Goal: Task Accomplishment & Management: Manage account settings

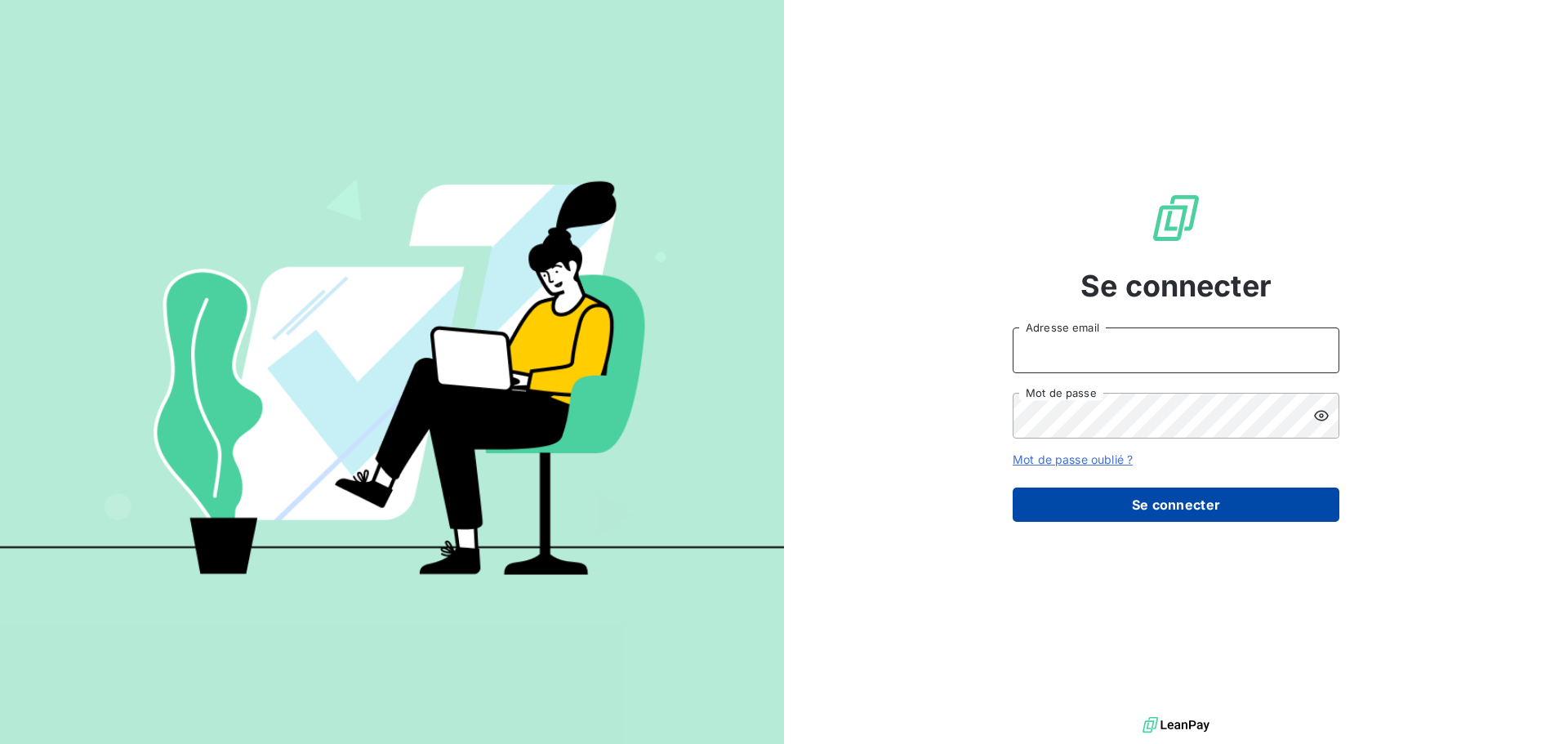
type input "[PERSON_NAME][EMAIL_ADDRESS][DOMAIN_NAME]"
click at [1167, 499] on button "Se connecter" at bounding box center [1176, 505] width 327 height 34
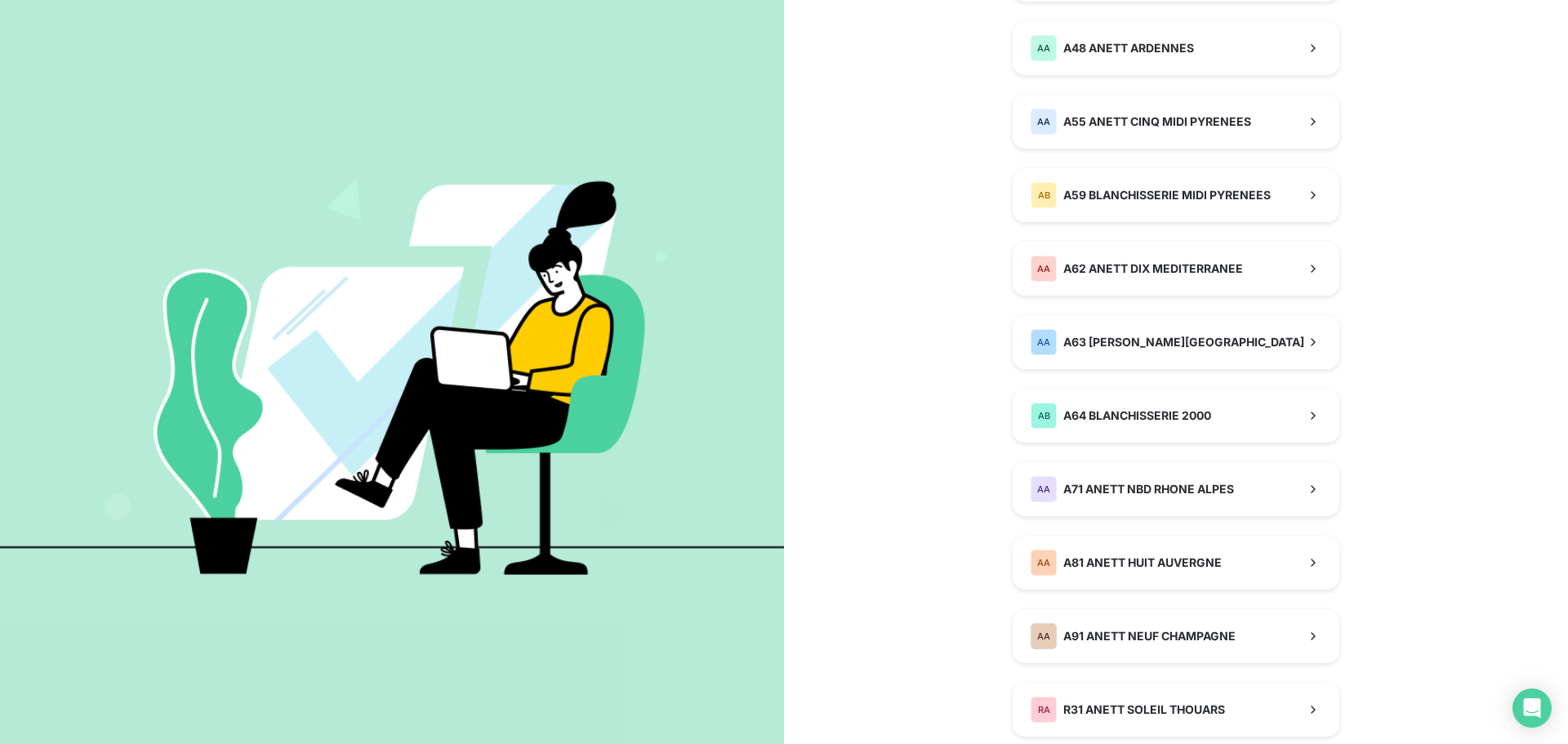
scroll to position [899, 0]
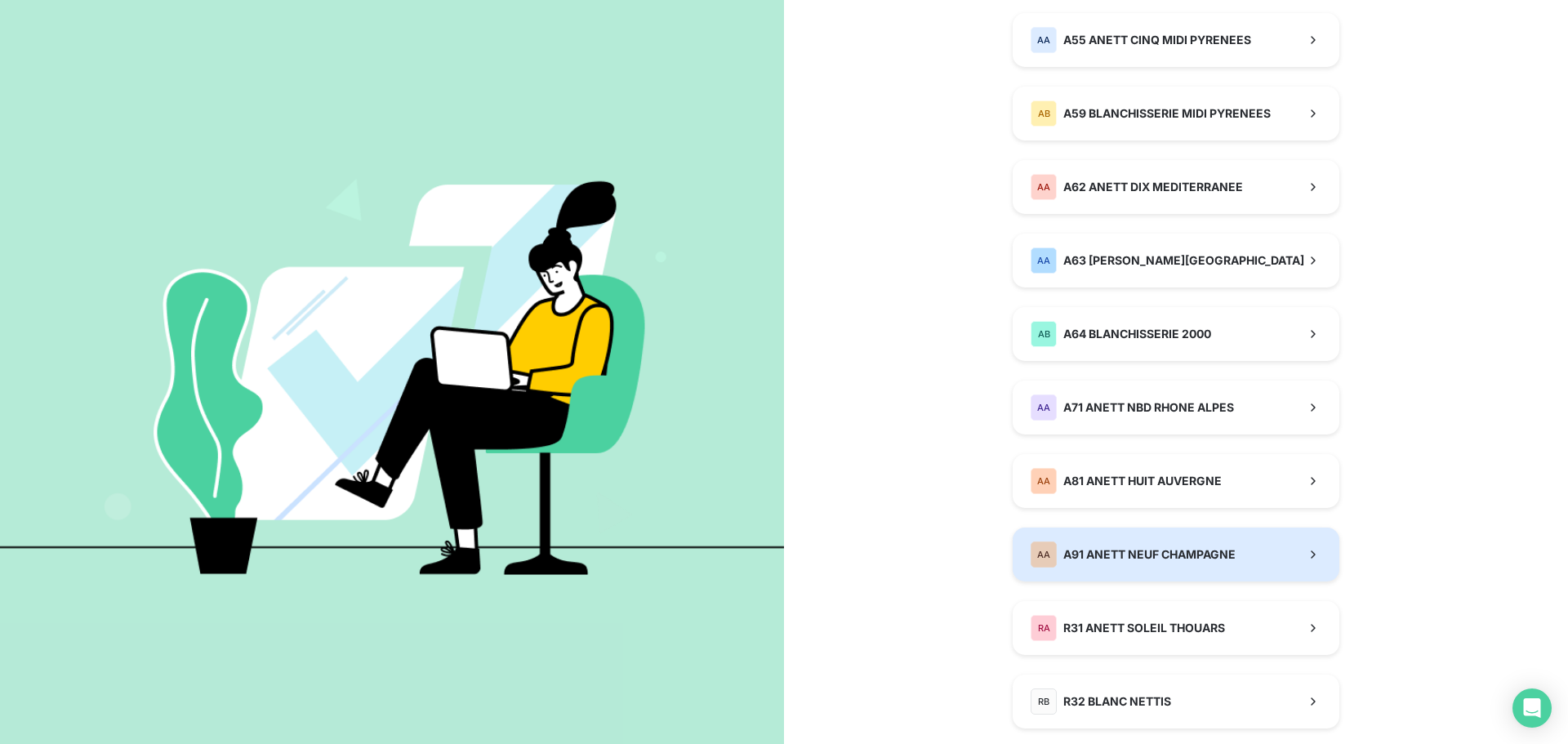
click at [1158, 555] on span "A91 ANETT NEUF CHAMPAGNE" at bounding box center [1150, 555] width 172 height 16
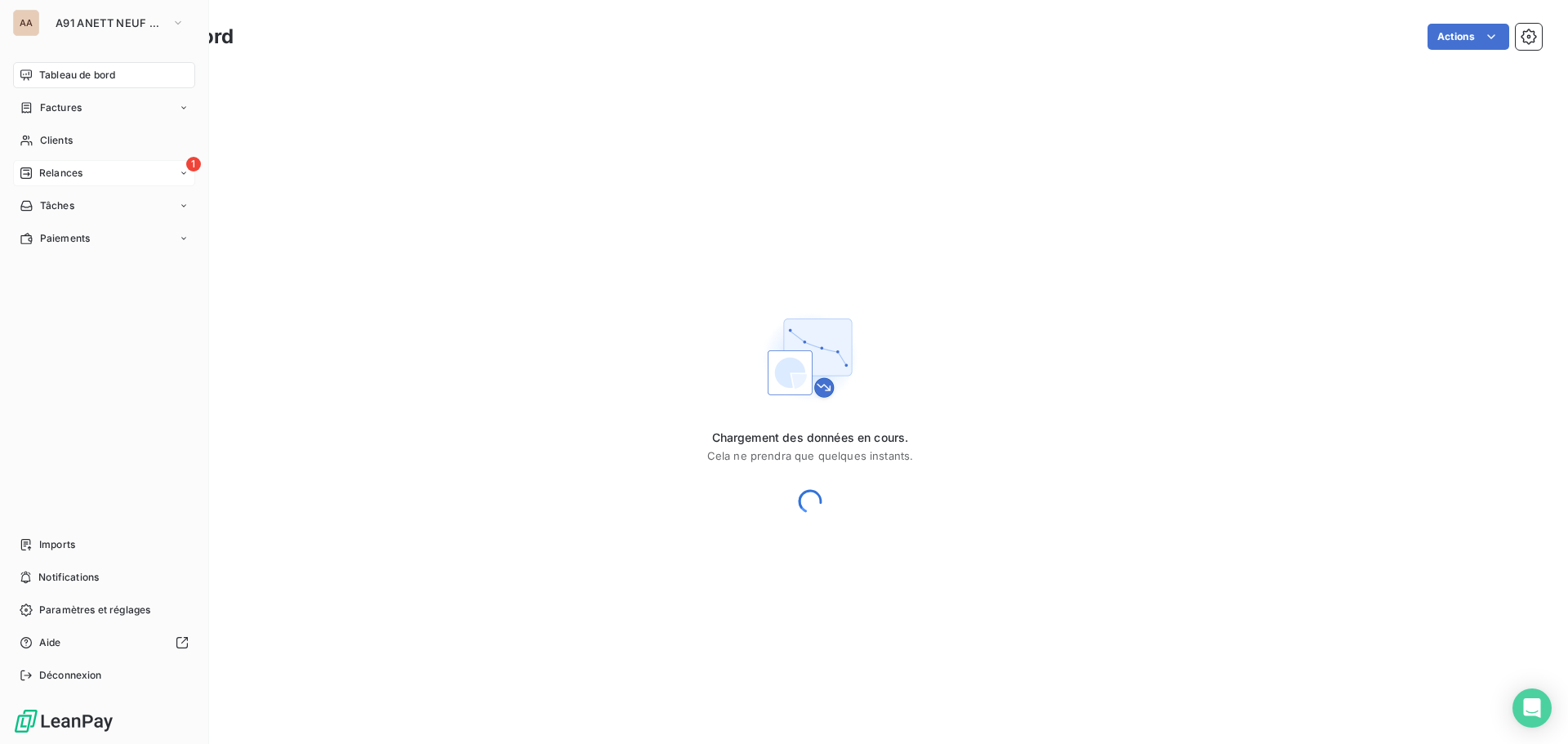
click at [99, 178] on div "1 Relances" at bounding box center [104, 173] width 182 height 26
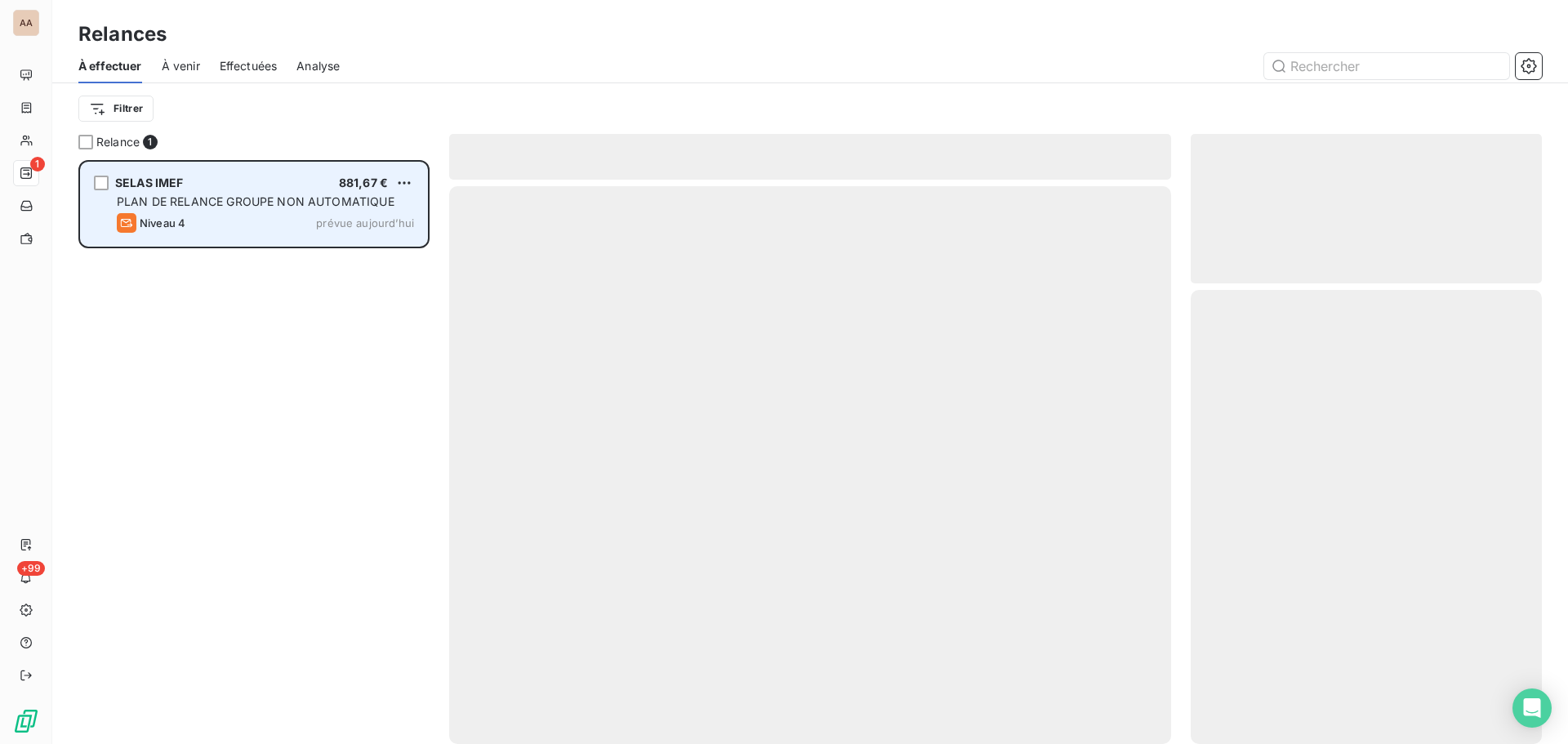
scroll to position [572, 339]
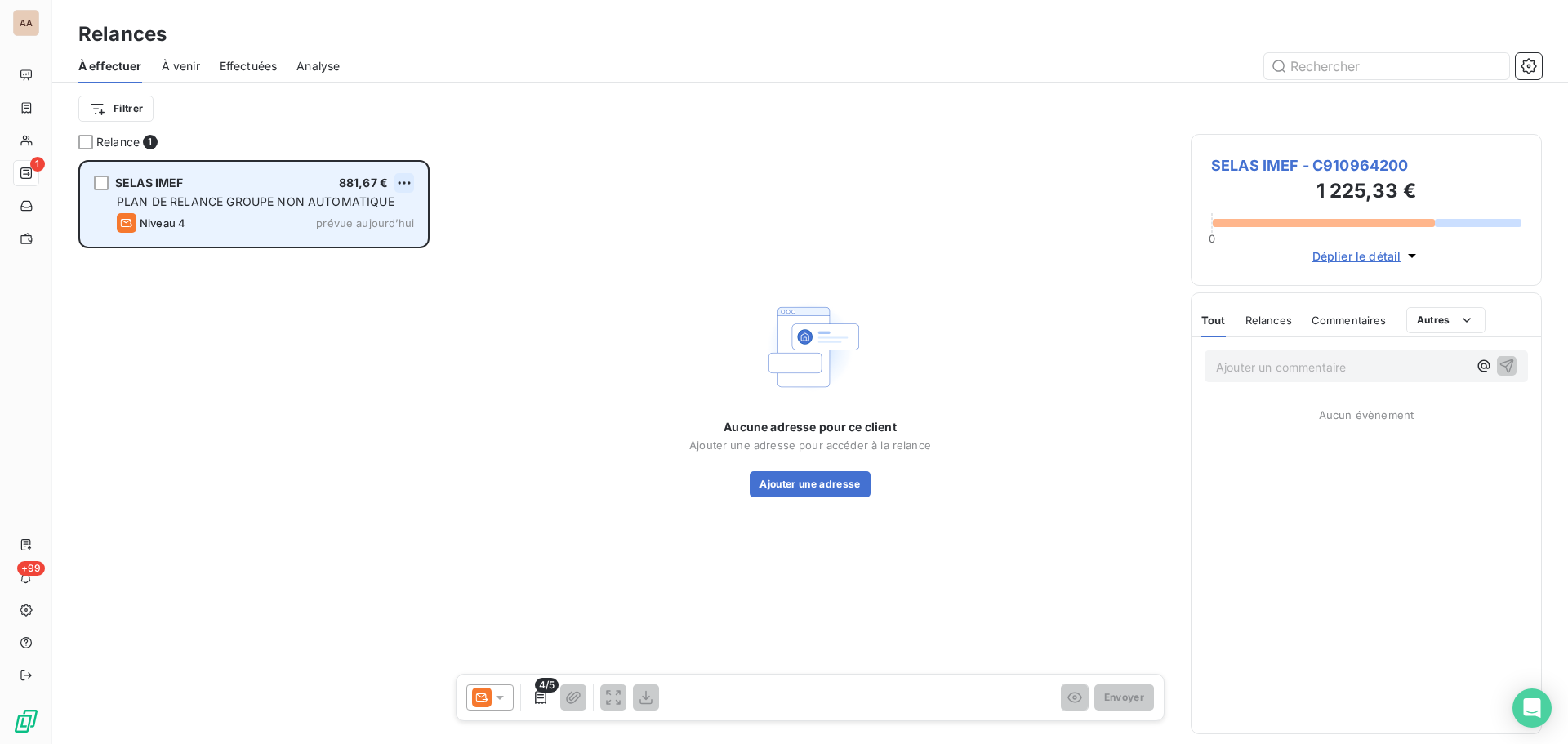
click at [406, 180] on html "AA 1 +99 Relances À effectuer À venir Effectuées Analyse Filtrer Relance 1 SELA…" at bounding box center [784, 372] width 1568 height 744
click at [358, 247] on div "Passer cette action" at bounding box center [333, 245] width 146 height 26
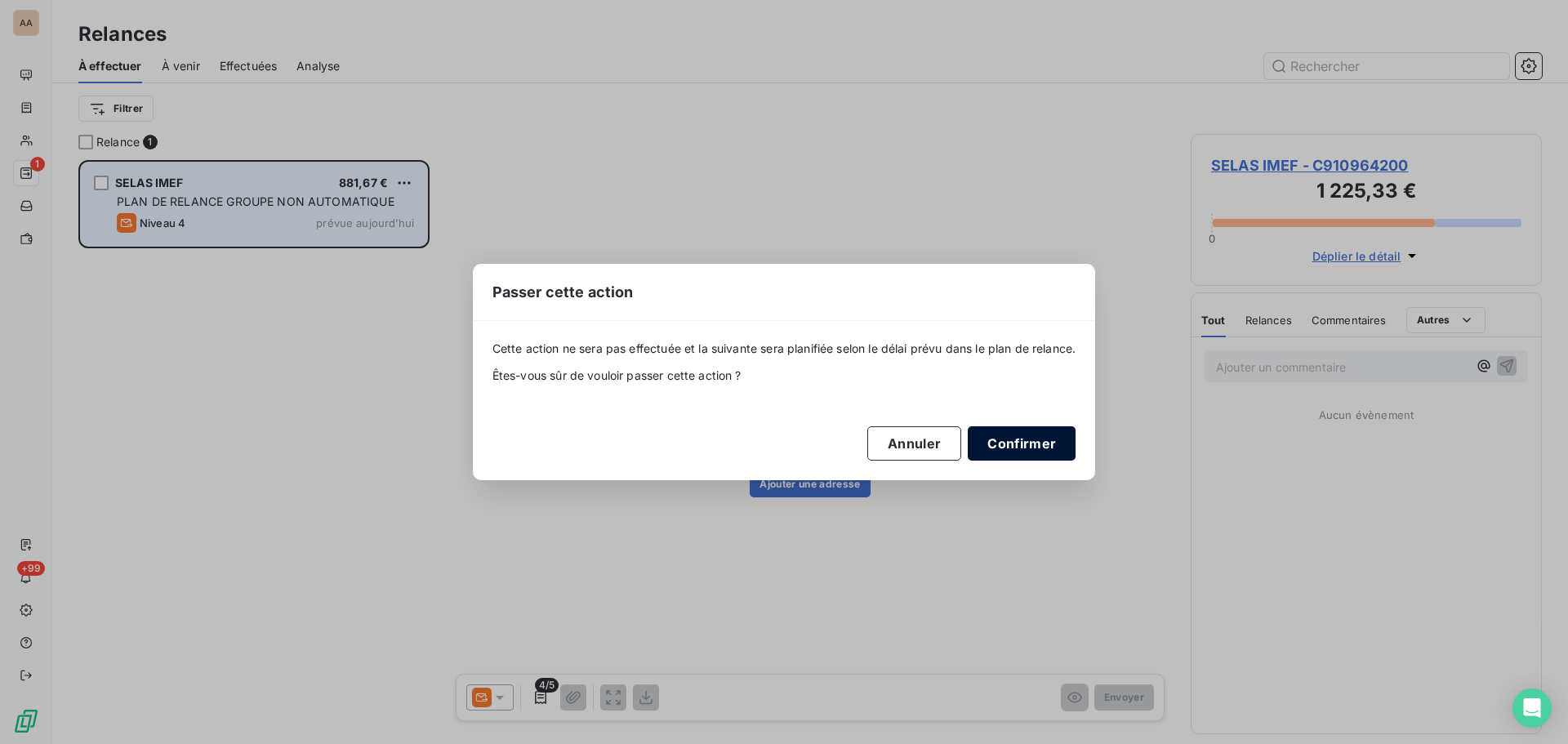
click at [1012, 443] on button "Confirmer" at bounding box center [1021, 444] width 108 height 34
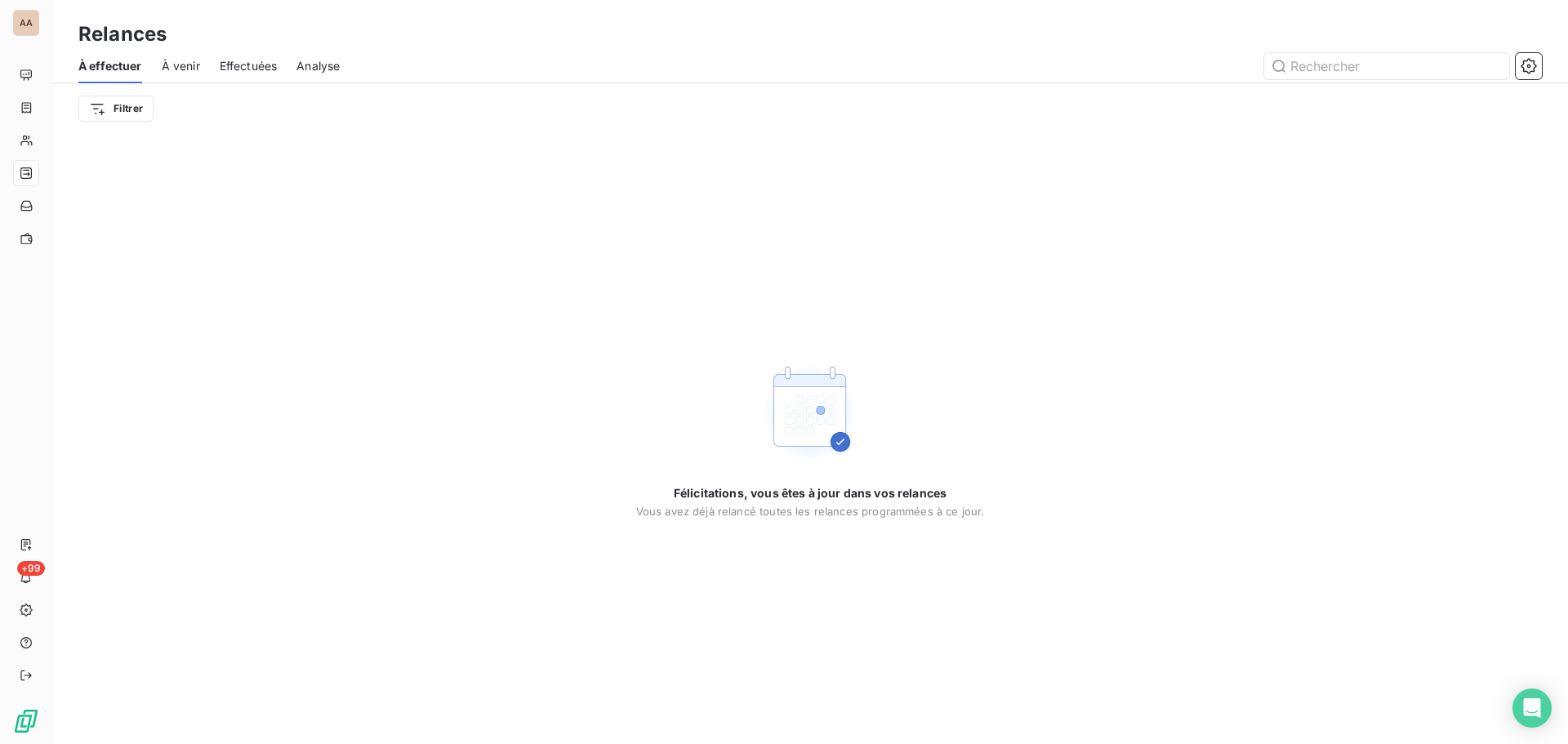
click at [171, 69] on span "À venir" at bounding box center [181, 66] width 39 height 16
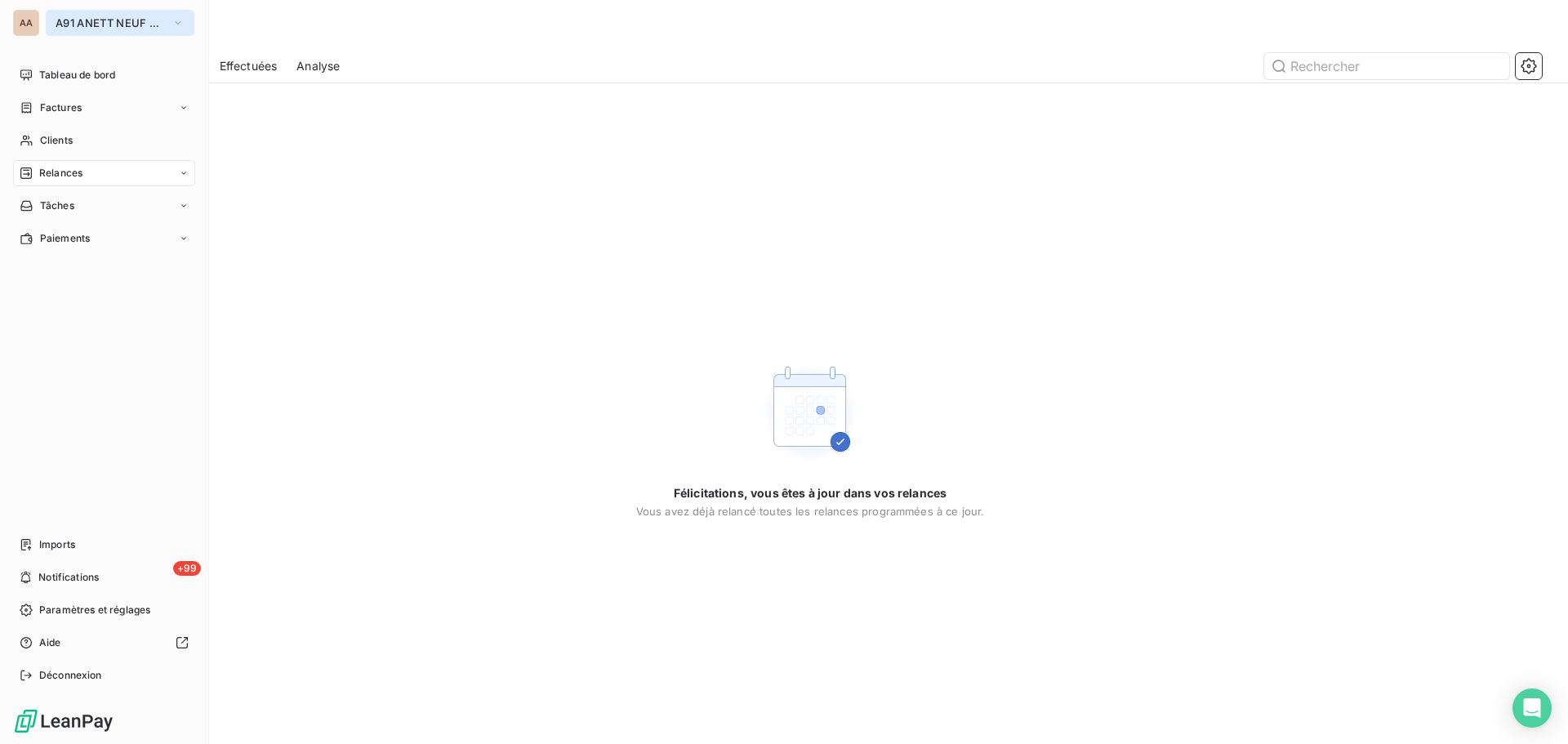
click at [101, 30] on button "A91 ANETT NEUF CHAMPAGNE" at bounding box center [120, 22] width 149 height 26
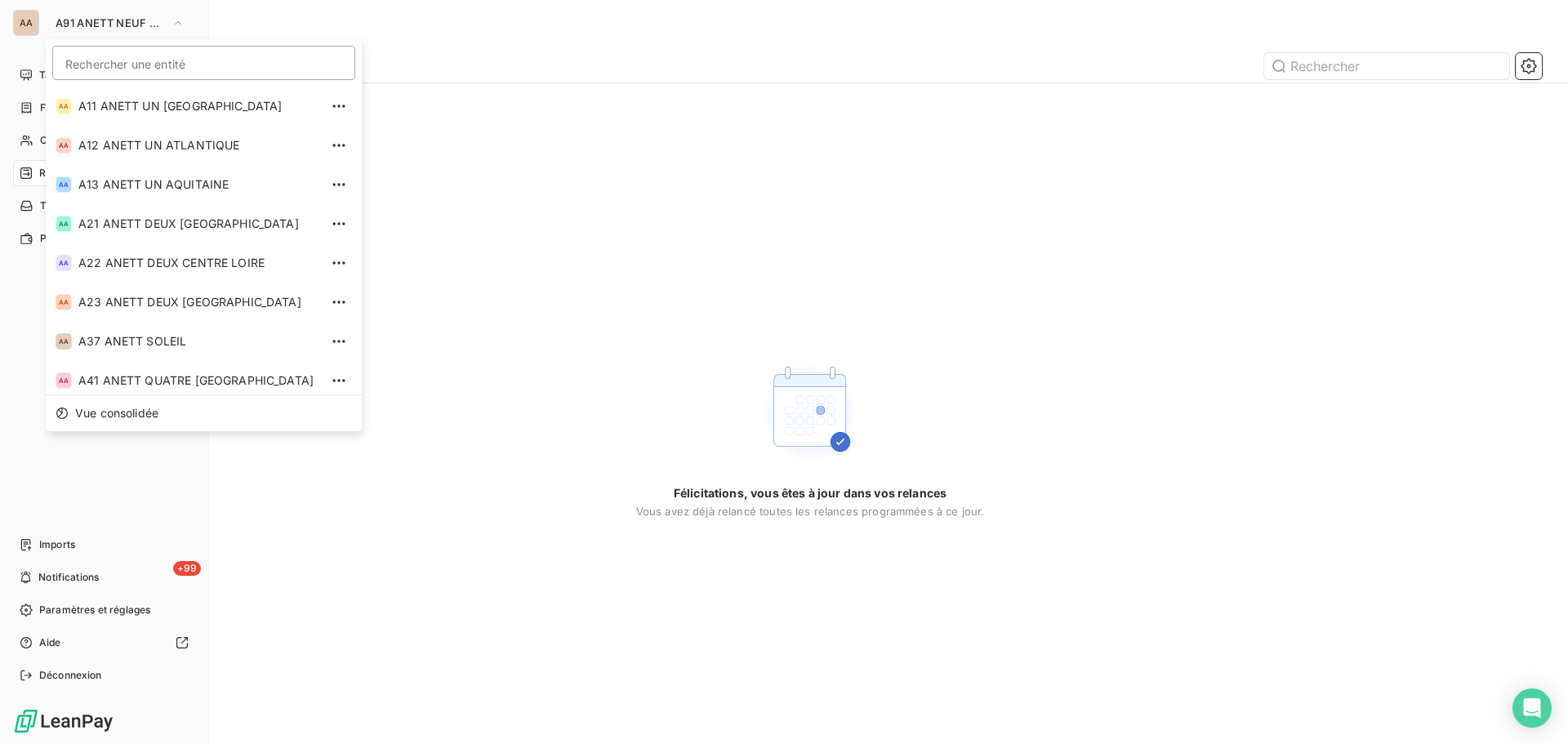
scroll to position [398, 0]
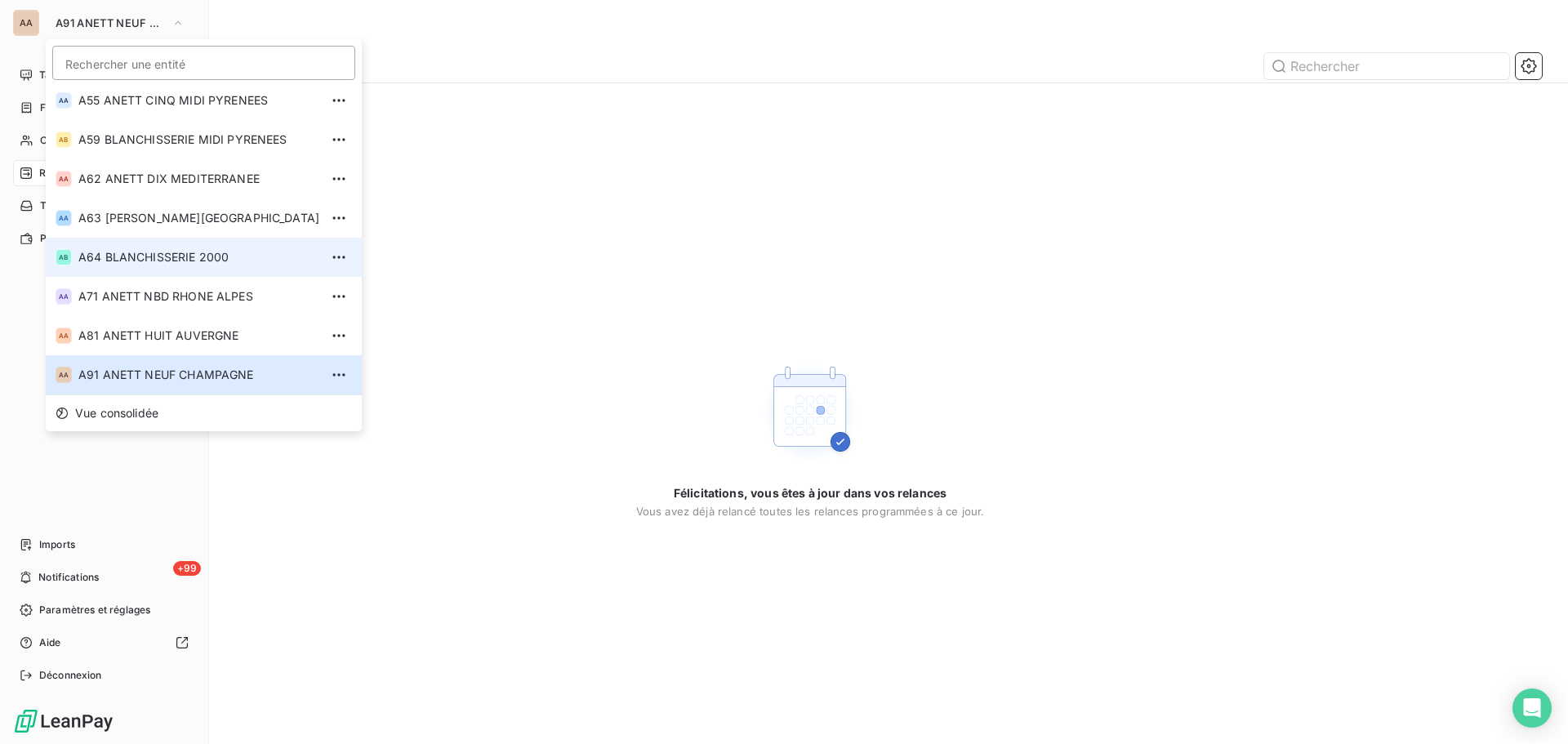
click at [118, 272] on li "AB A64 BLANCHISSERIE 2000" at bounding box center [203, 257] width 316 height 39
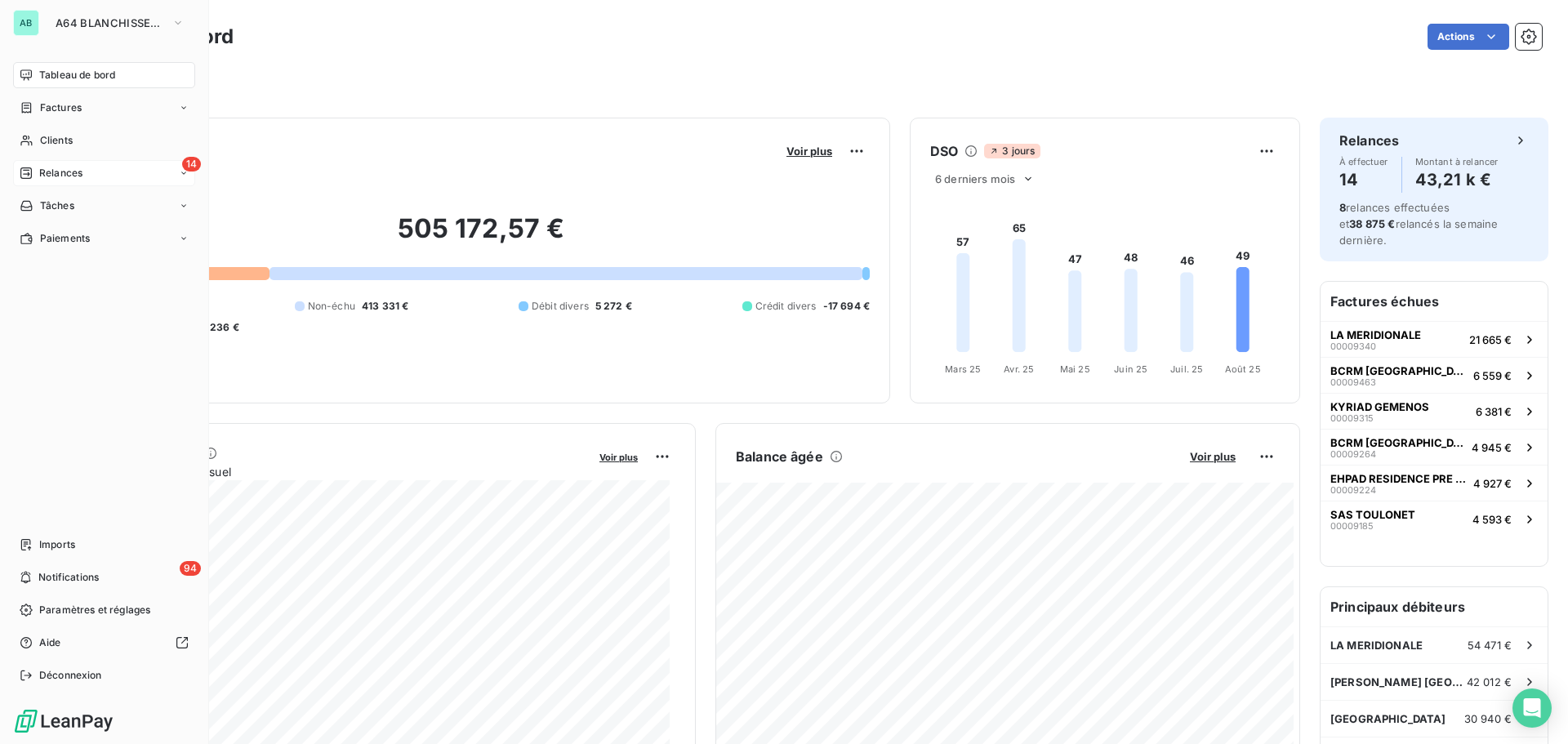
click at [84, 179] on div "14 Relances" at bounding box center [104, 173] width 182 height 26
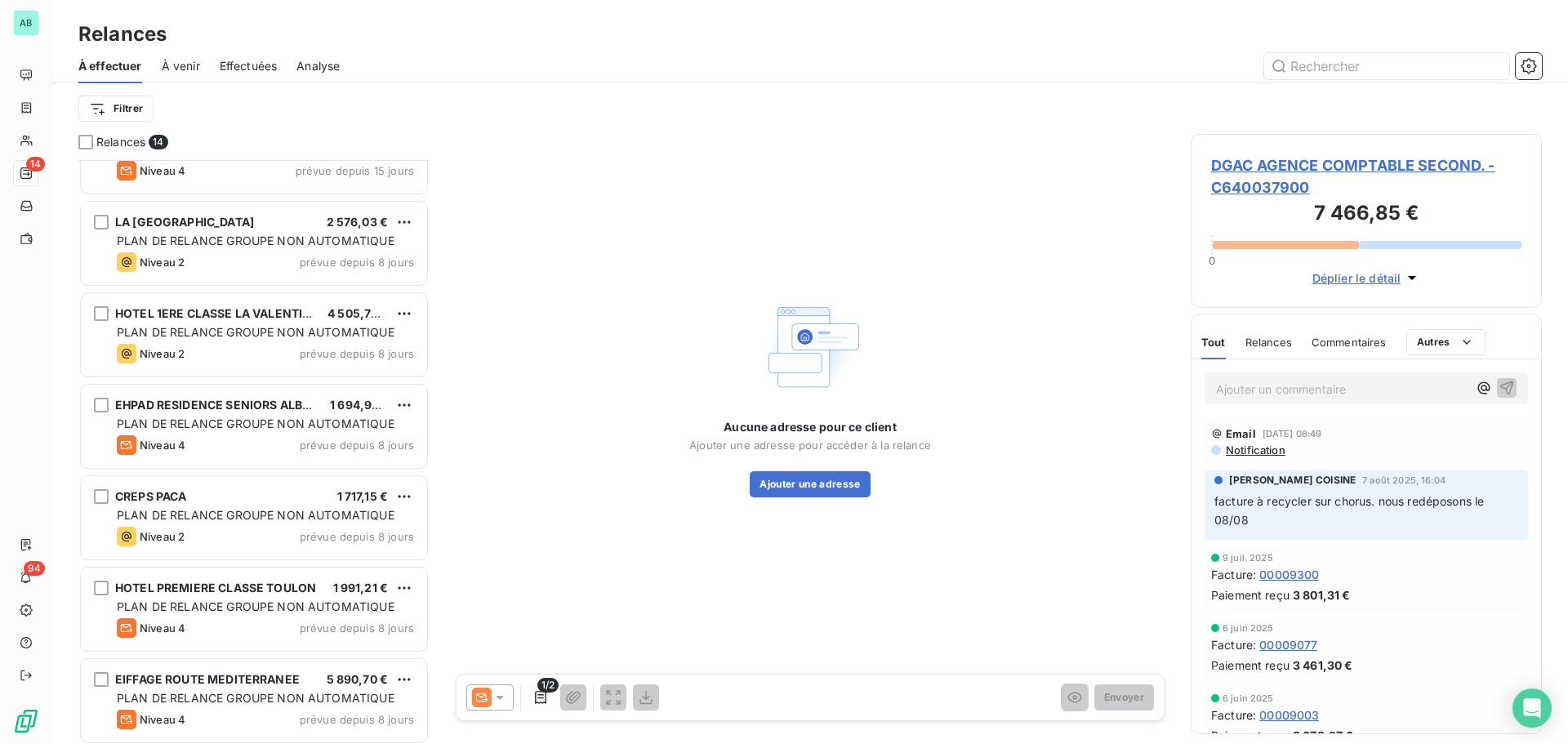
scroll to position [410, 0]
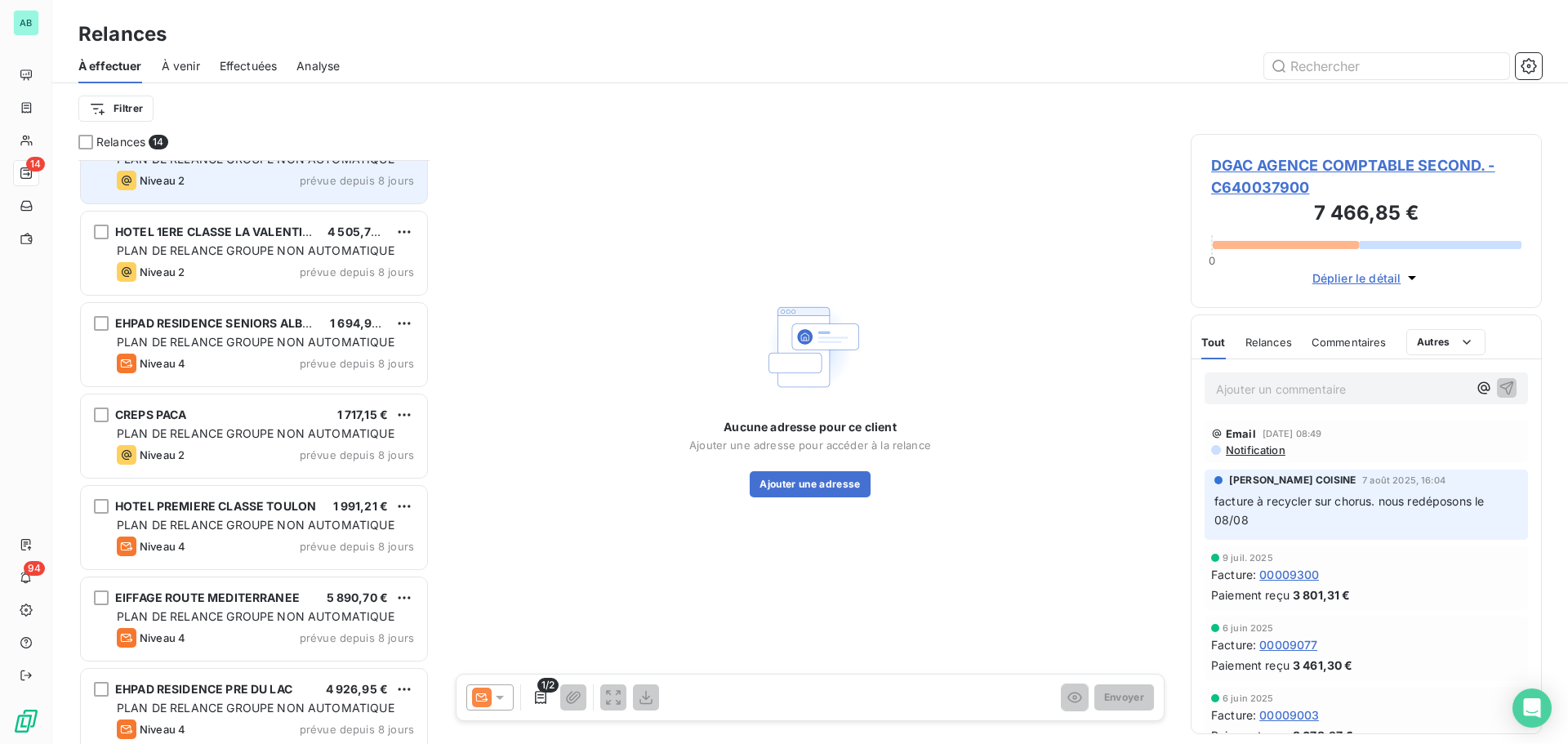
click at [211, 201] on div "LA VILLA ARENA 2 576,03 € PLAN DE RELANCE GROUPE NON AUTOMATIQUE Niveau 2 prévu…" at bounding box center [254, 161] width 347 height 83
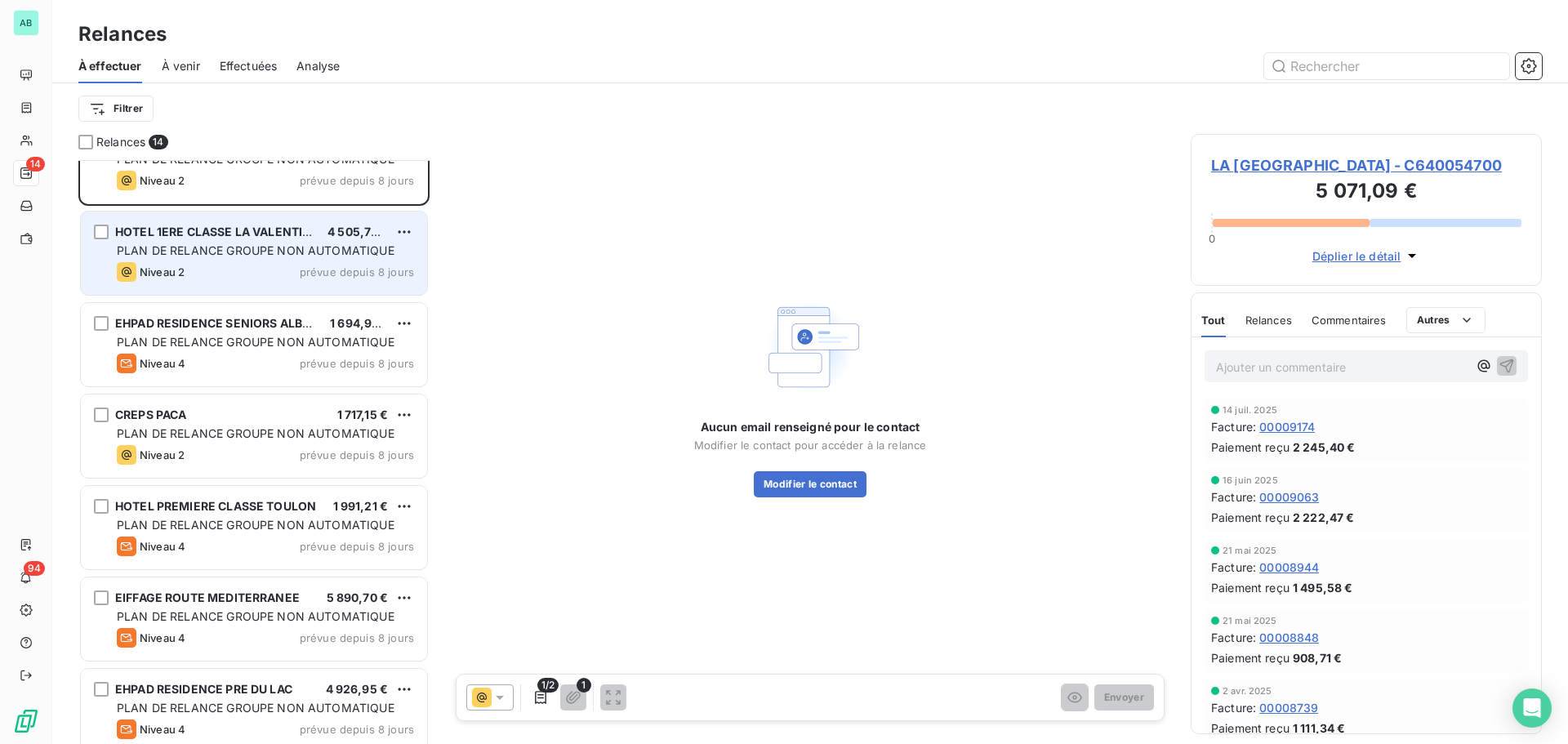
click at [203, 255] on span "PLAN DE RELANCE GROUPE NON AUTOMATIQUE" at bounding box center [255, 250] width 278 height 13
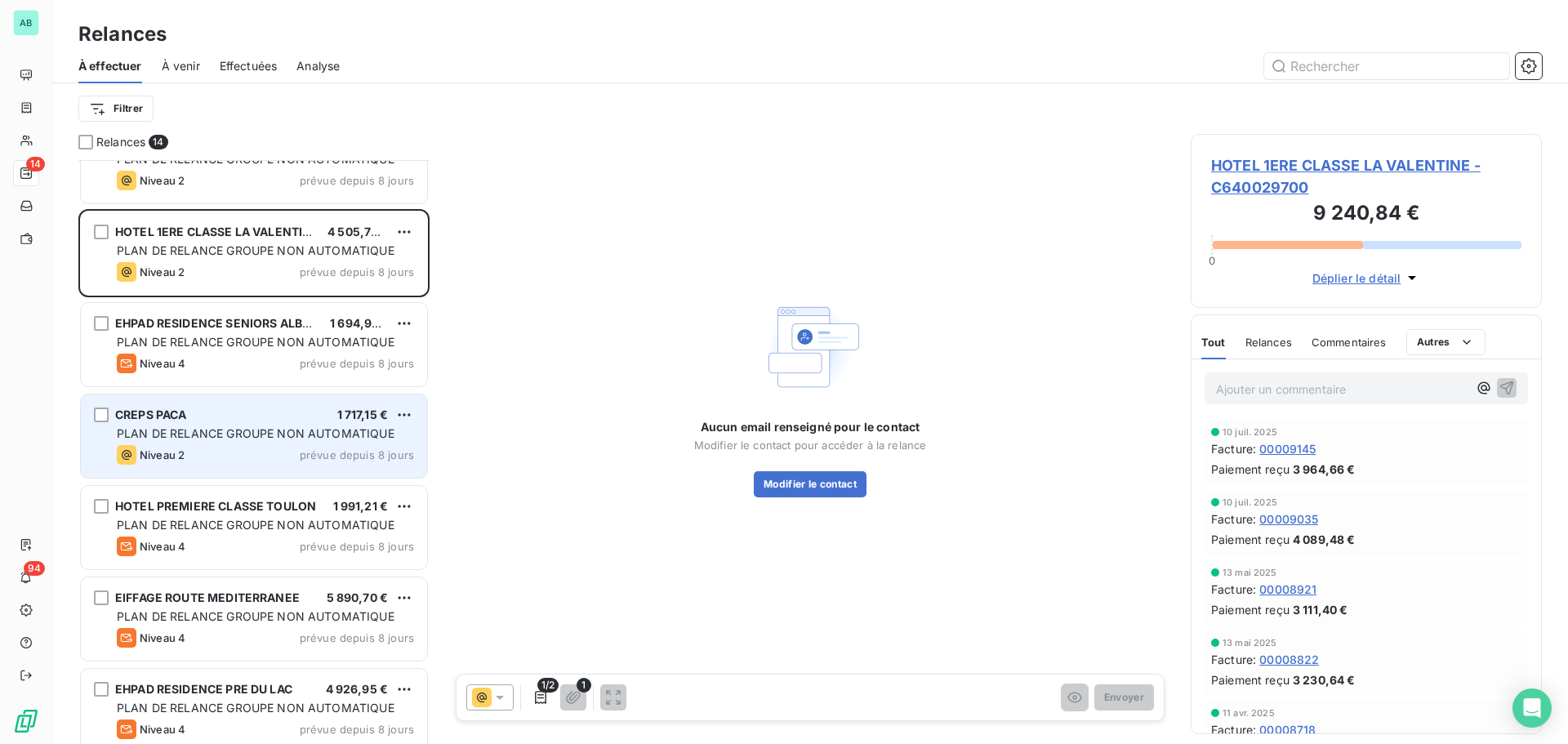
click at [202, 430] on span "PLAN DE RELANCE GROUPE NON AUTOMATIQUE" at bounding box center [255, 433] width 278 height 13
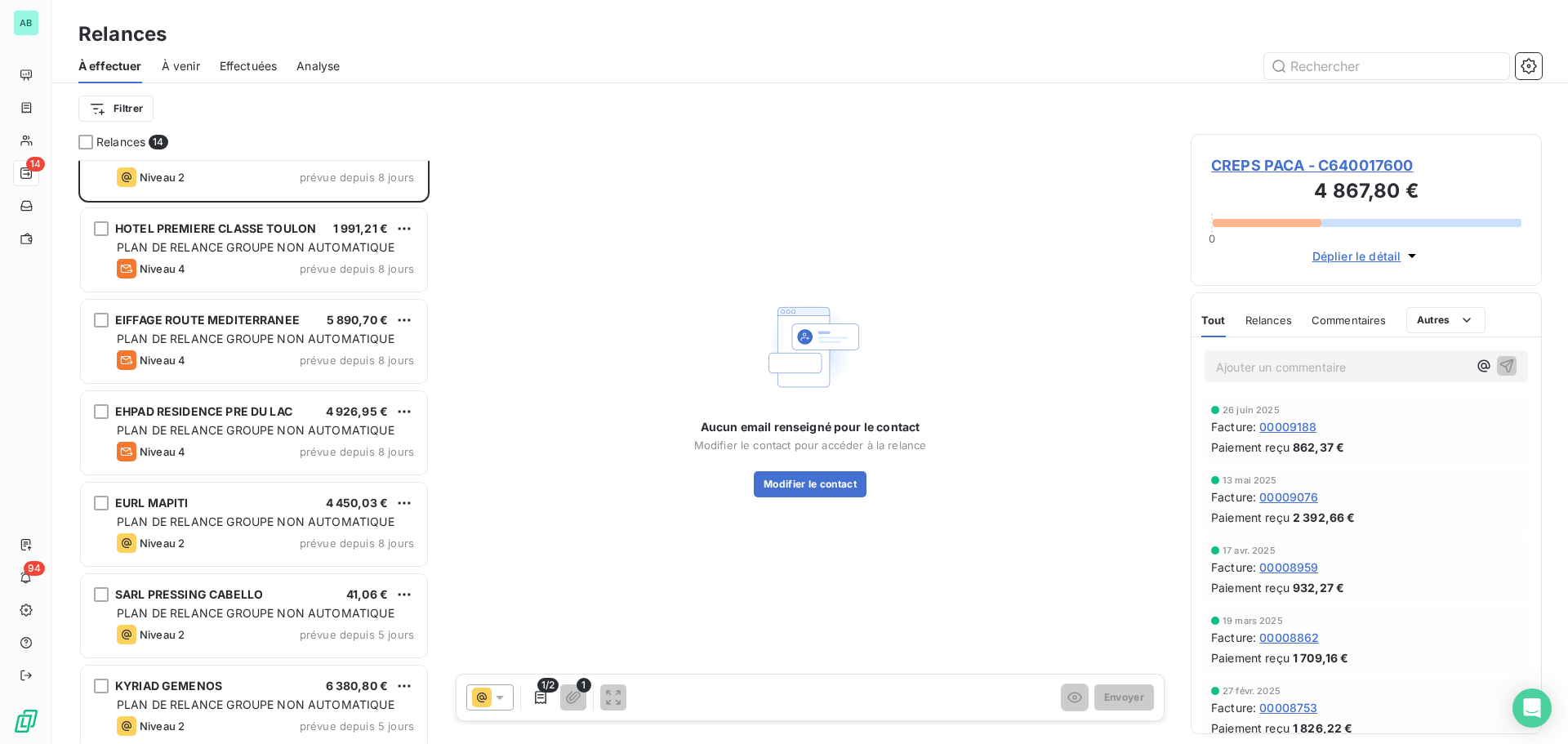
scroll to position [698, 0]
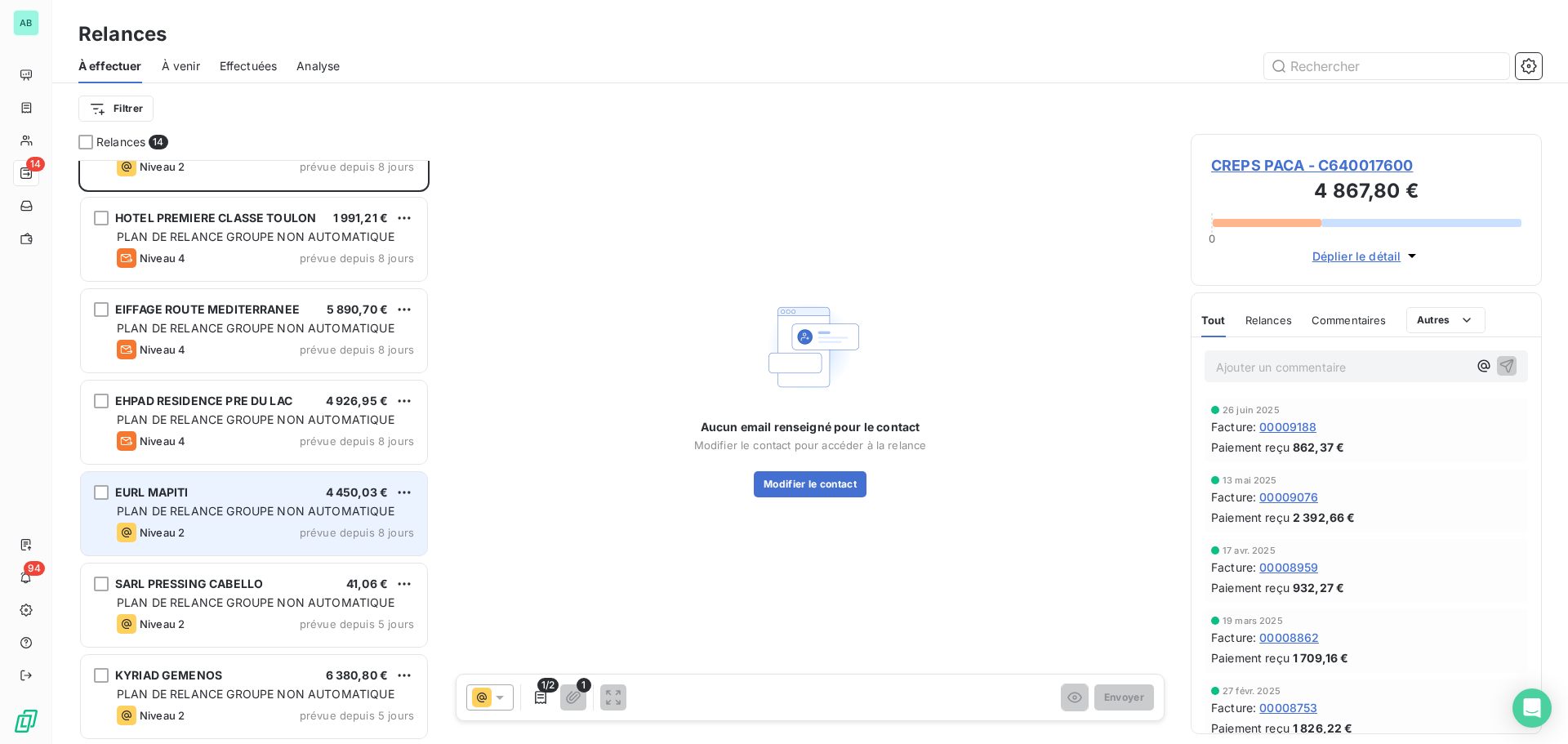
click at [228, 497] on div "EURL MAPITI 4 450,03 €" at bounding box center [265, 493] width 297 height 14
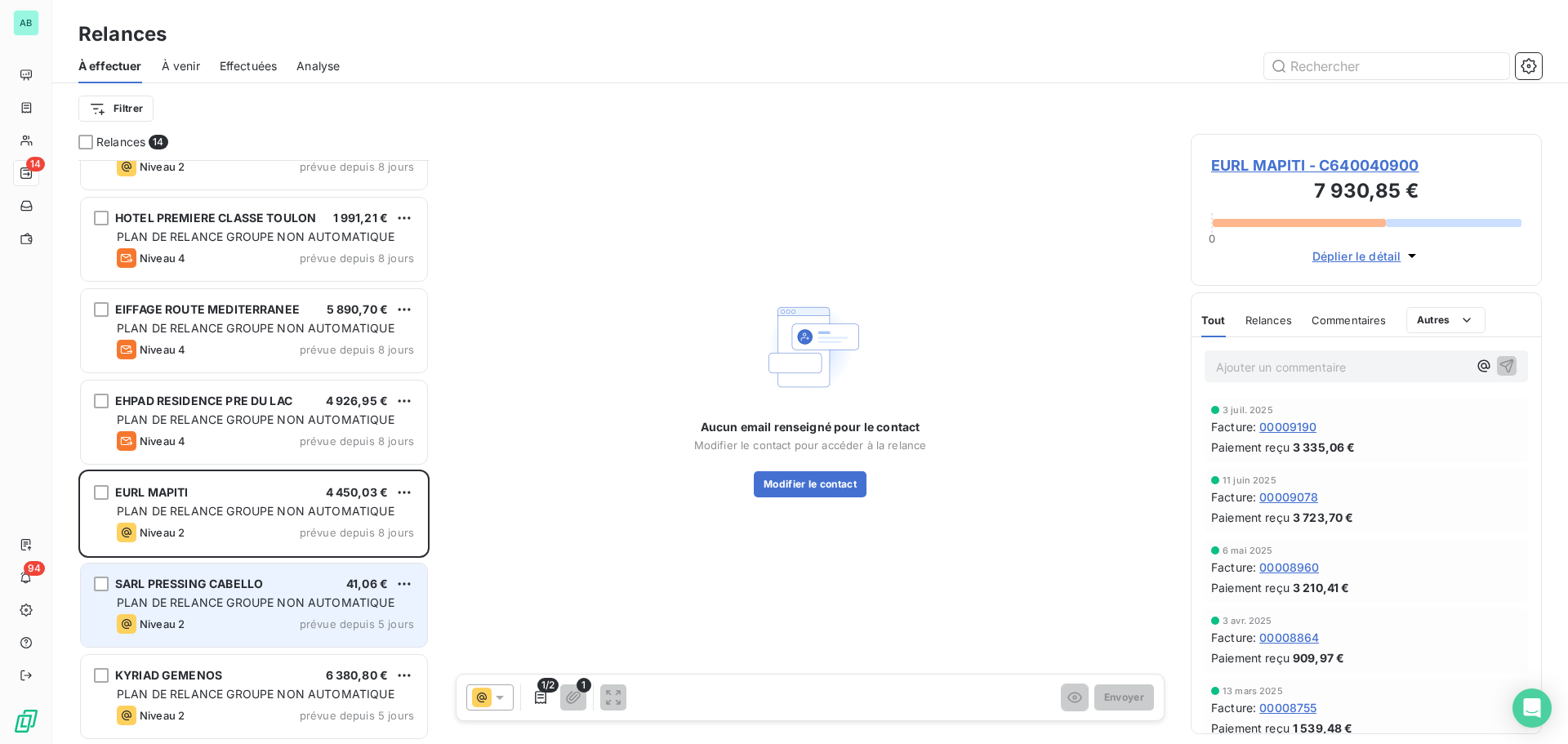
click at [249, 610] on div "PLAN DE RELANCE GROUPE NON AUTOMATIQUE" at bounding box center [265, 603] width 297 height 16
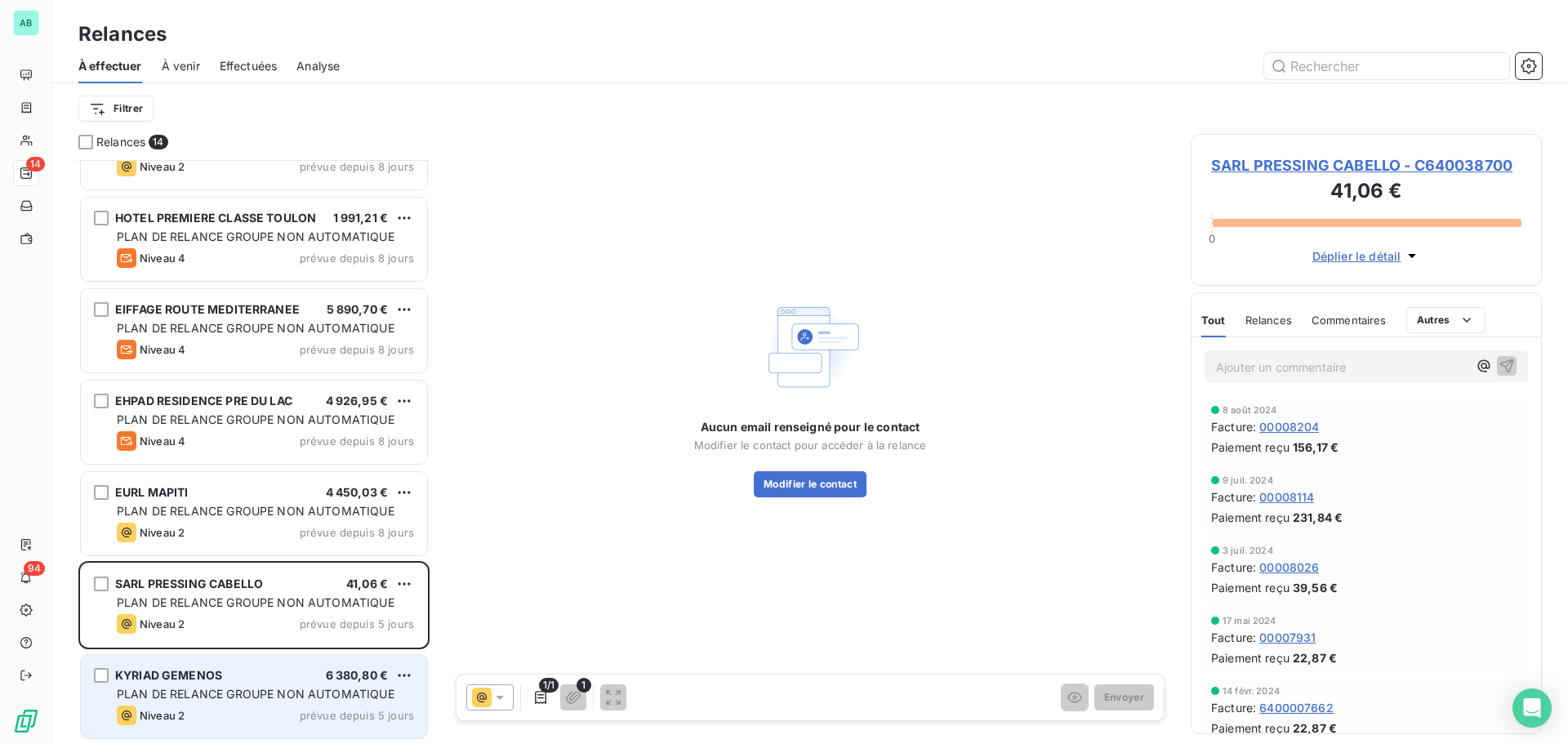
click at [254, 679] on div "KYRIAD GEMENOS 6 380,80 €" at bounding box center [265, 676] width 297 height 14
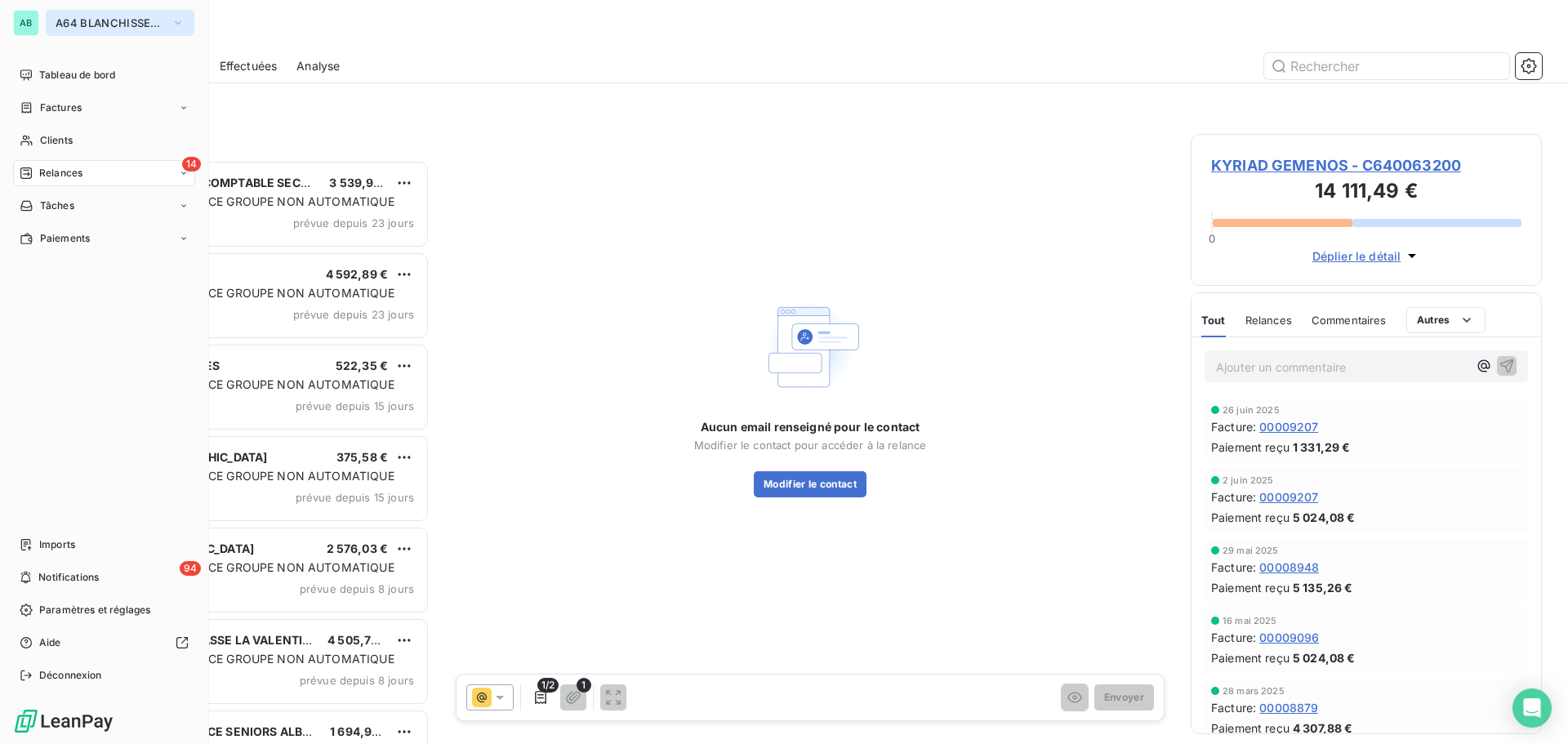
click at [79, 35] on button "A64 BLANCHISSERIE 2000" at bounding box center [120, 22] width 149 height 26
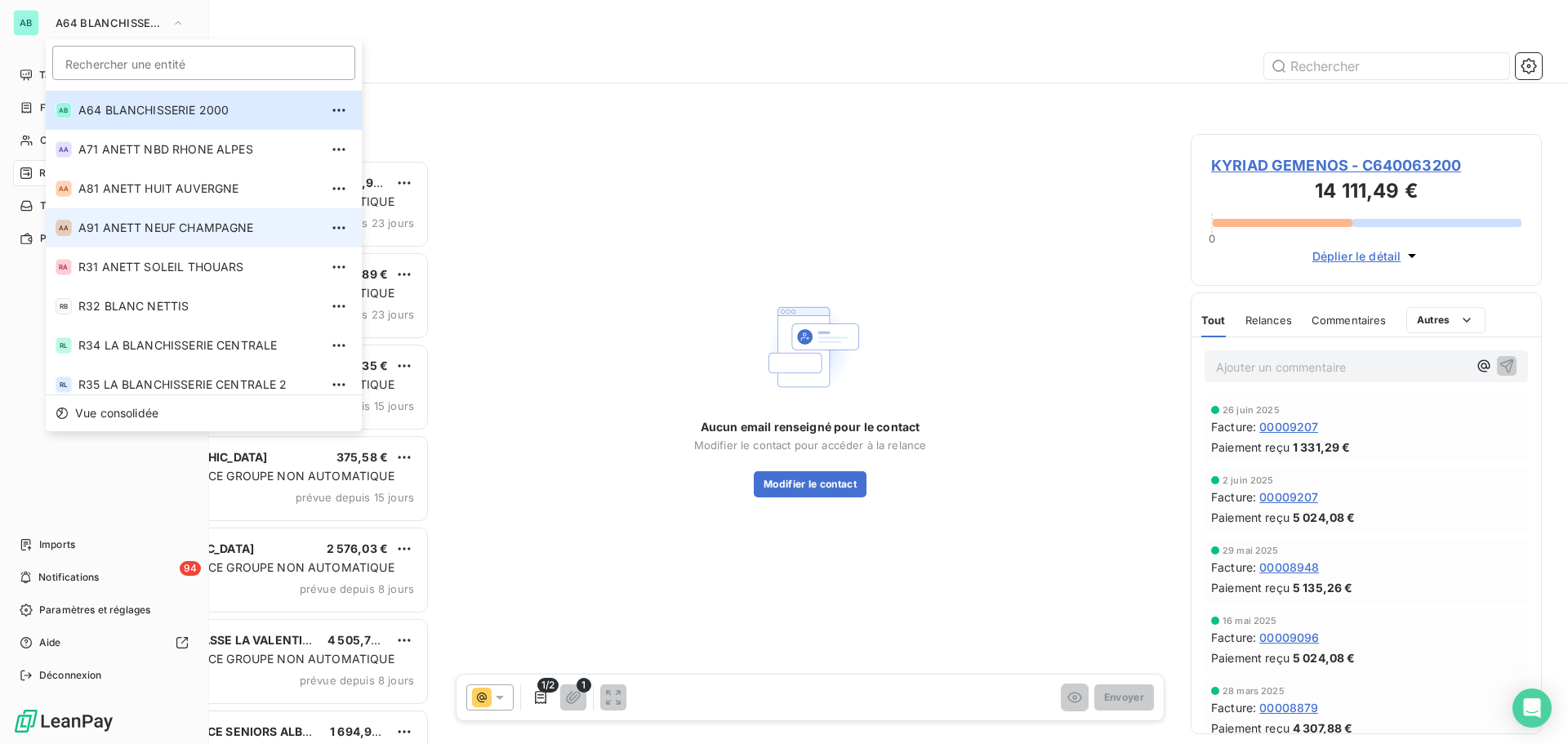
scroll to position [555, 0]
